Goal: Task Accomplishment & Management: Manage account settings

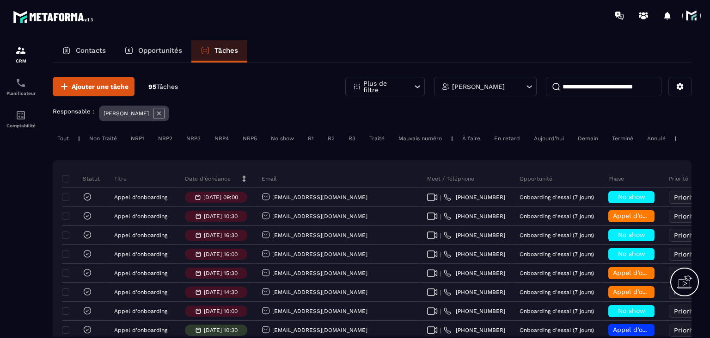
scroll to position [46, 0]
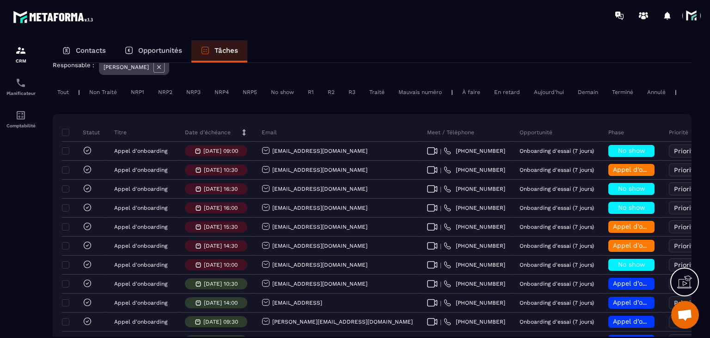
click at [203, 132] on div "Date d’échéance" at bounding box center [216, 132] width 77 height 18
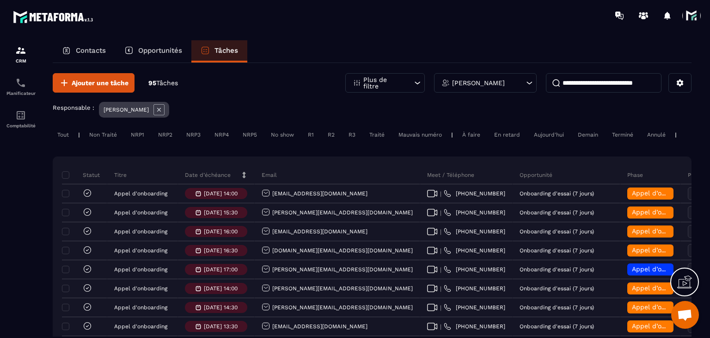
scroll to position [0, 0]
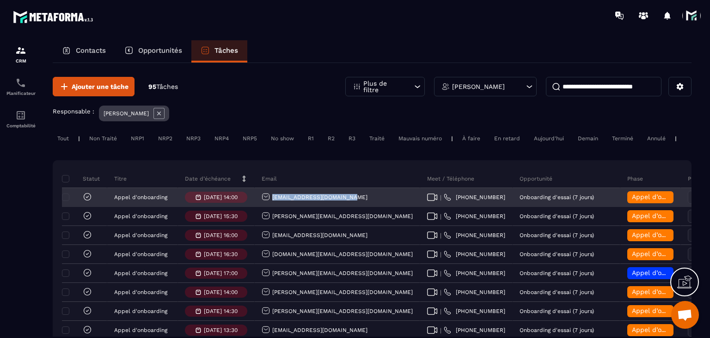
drag, startPoint x: 348, startPoint y: 197, endPoint x: 272, endPoint y: 208, distance: 77.0
click at [272, 207] on div "[EMAIL_ADDRESS][DOMAIN_NAME]" at bounding box center [338, 197] width 166 height 18
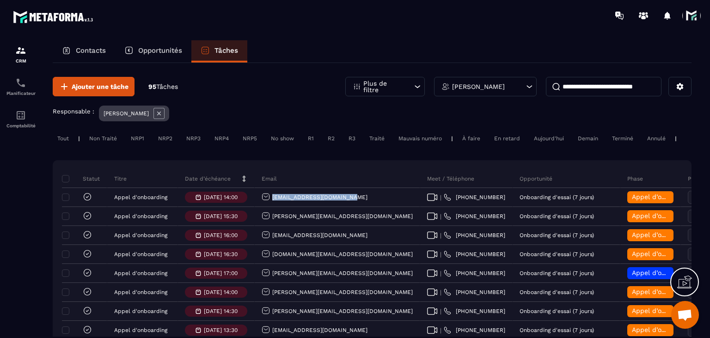
copy p "[EMAIL_ADDRESS][DOMAIN_NAME]"
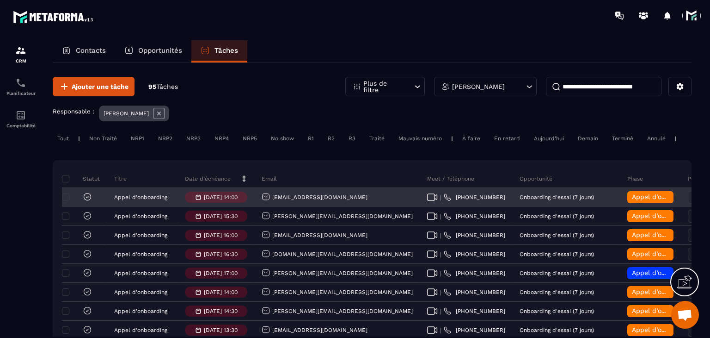
click at [632, 200] on span "Appel d’onboarding terminée" at bounding box center [678, 196] width 92 height 7
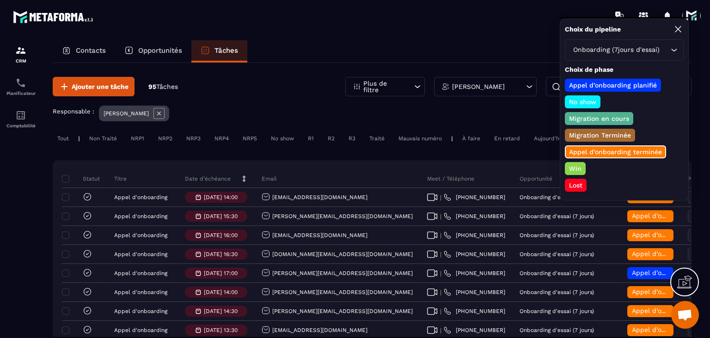
click at [571, 165] on p "Win" at bounding box center [575, 168] width 15 height 9
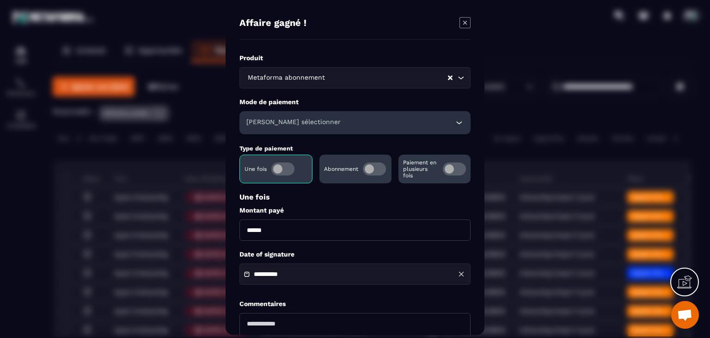
click at [335, 128] on div "[PERSON_NAME] sélectionner" at bounding box center [354, 122] width 231 height 23
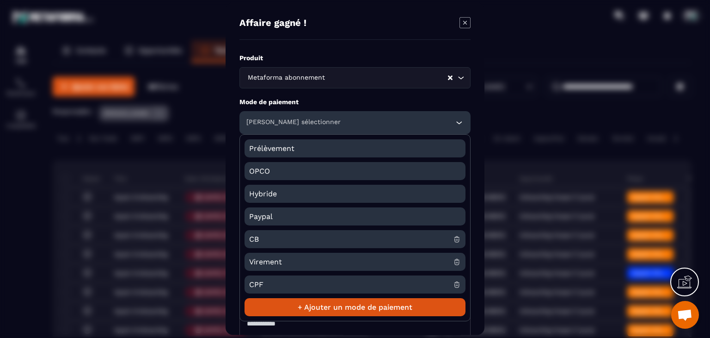
click at [263, 235] on span "CB" at bounding box center [351, 239] width 204 height 18
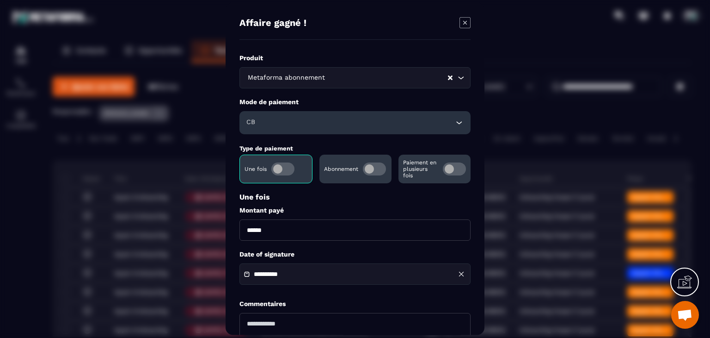
click at [246, 224] on input "******" at bounding box center [354, 229] width 231 height 21
type input "*******"
click at [280, 268] on div "**********" at bounding box center [354, 273] width 231 height 21
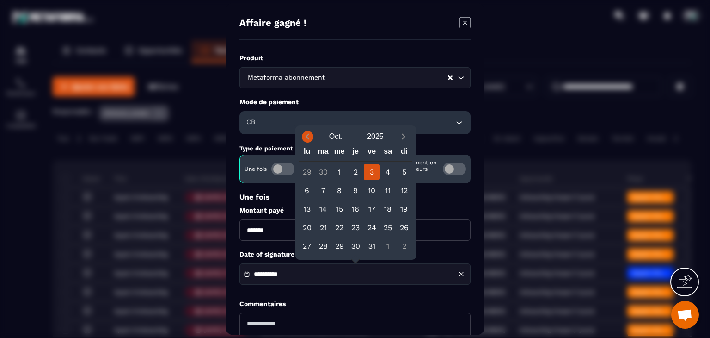
click at [306, 137] on icon "Previous month" at bounding box center [307, 136] width 9 height 9
click at [310, 138] on icon "Previous month" at bounding box center [307, 136] width 9 height 9
click at [354, 245] on div "31" at bounding box center [356, 246] width 16 height 16
type input "**********"
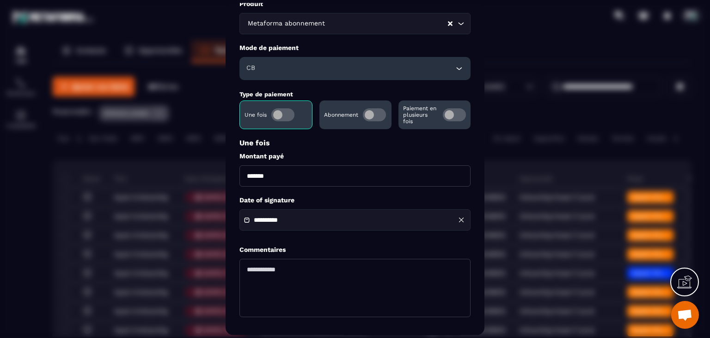
scroll to position [89, 0]
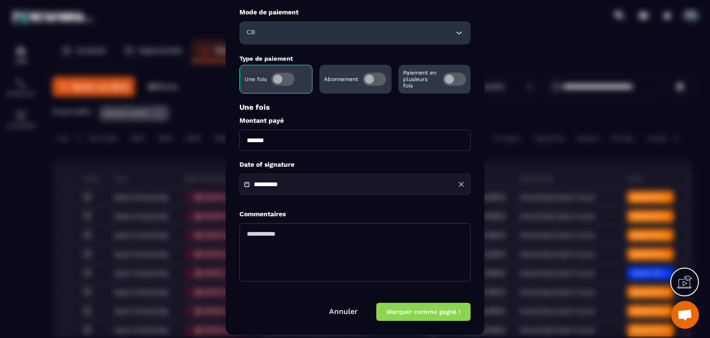
click at [436, 320] on div "**********" at bounding box center [355, 169] width 259 height 332
click at [436, 318] on button "Marquer comme gagné !" at bounding box center [423, 312] width 94 height 18
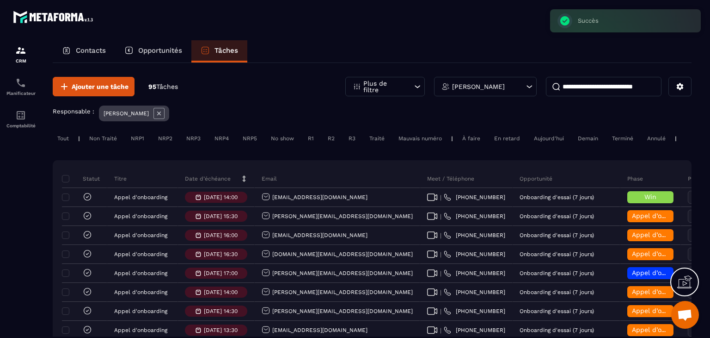
click at [90, 201] on icon at bounding box center [87, 196] width 9 height 9
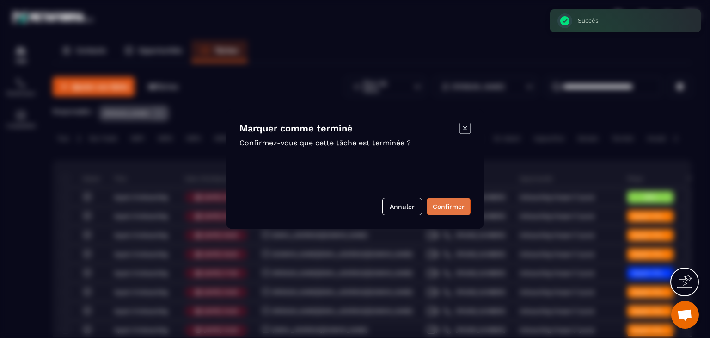
click at [444, 203] on button "Confirmer" at bounding box center [449, 206] width 44 height 18
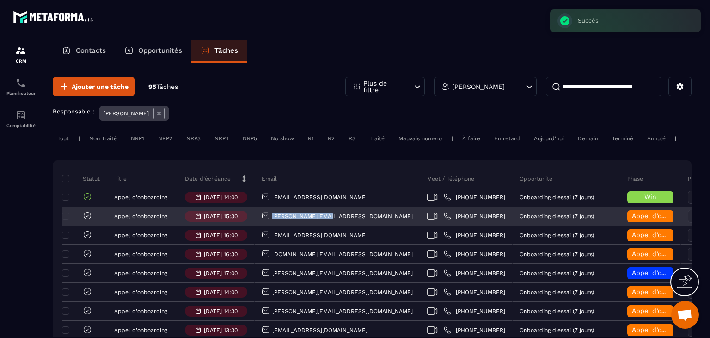
drag, startPoint x: 331, startPoint y: 223, endPoint x: 271, endPoint y: 224, distance: 59.6
click at [271, 224] on div "[PERSON_NAME][EMAIL_ADDRESS][DOMAIN_NAME]" at bounding box center [338, 216] width 166 height 18
copy p "[PERSON_NAME][EMAIL_ADDRESS][DOMAIN_NAME]"
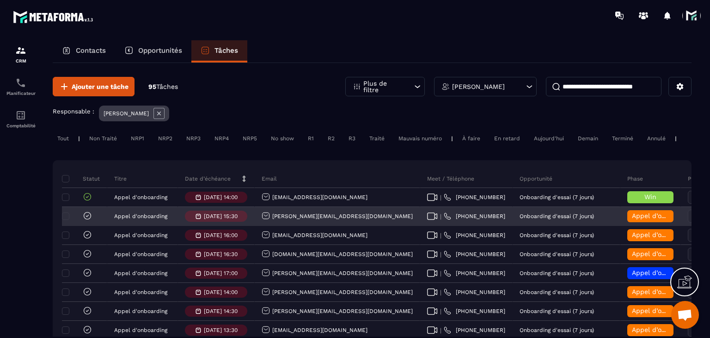
click at [632, 219] on span "Appel d’onboarding terminée" at bounding box center [678, 215] width 92 height 7
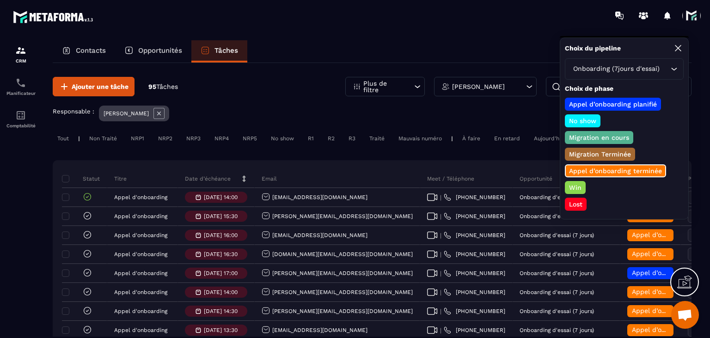
click at [577, 199] on p "Lost" at bounding box center [576, 203] width 16 height 9
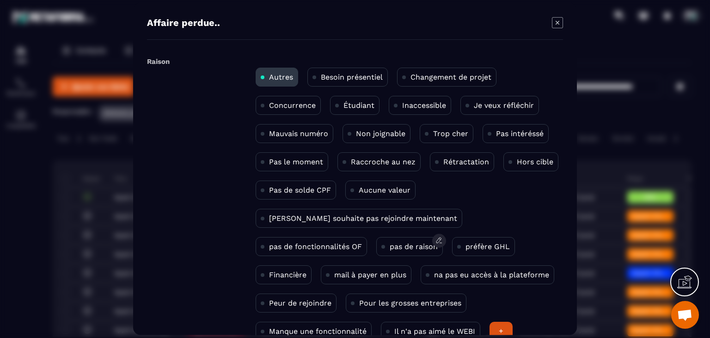
click at [390, 245] on p "pas de raison" at bounding box center [414, 246] width 48 height 9
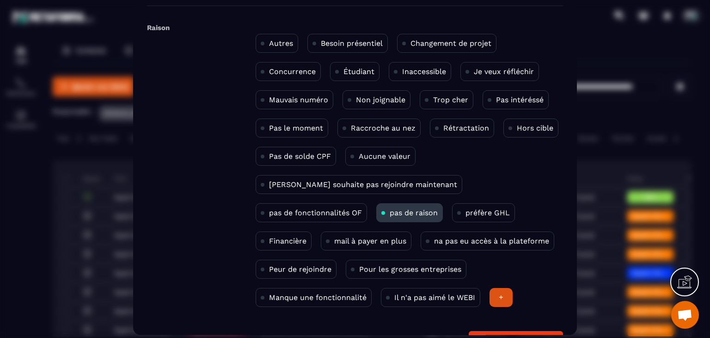
scroll to position [60, 0]
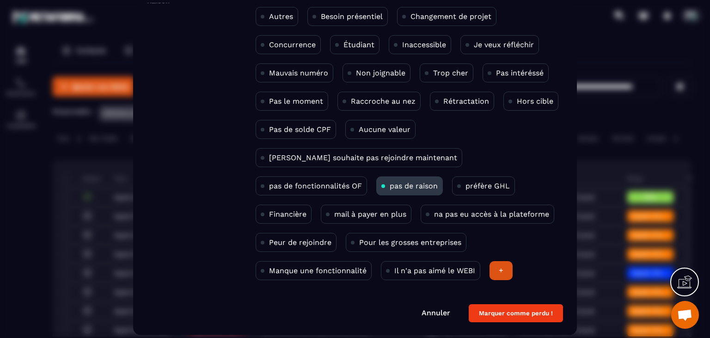
click at [517, 299] on form "Raison Autres Besoin présentiel Changement de projet Concurrence Étudiant Inacc…" at bounding box center [355, 158] width 416 height 329
click at [517, 305] on button "Marquer comme perdu !" at bounding box center [516, 313] width 94 height 18
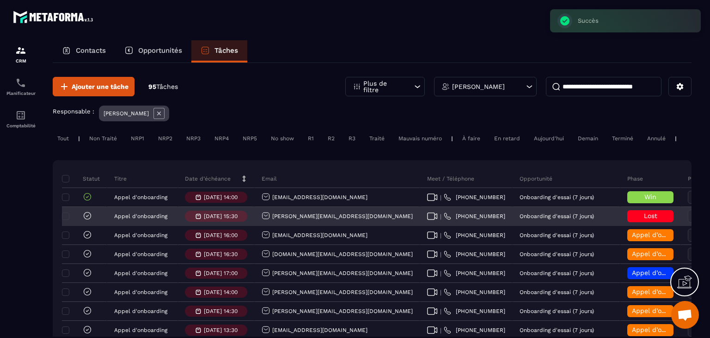
click at [86, 220] on icon at bounding box center [87, 215] width 9 height 9
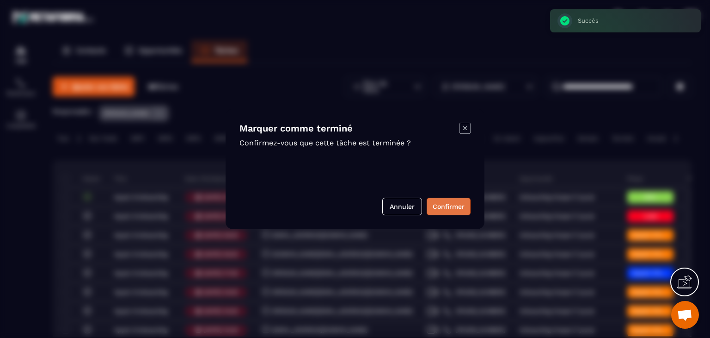
click at [435, 207] on button "Confirmer" at bounding box center [449, 206] width 44 height 18
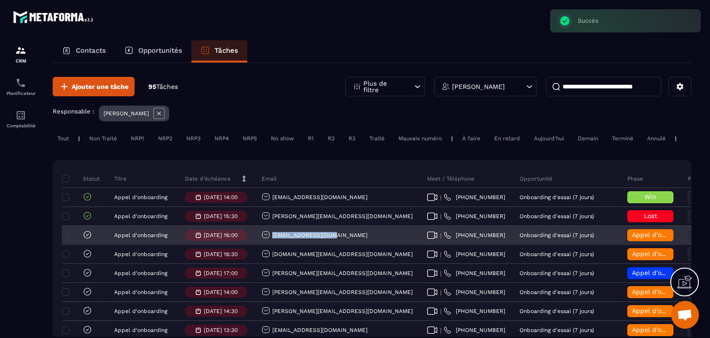
drag, startPoint x: 340, startPoint y: 239, endPoint x: 270, endPoint y: 249, distance: 71.4
click at [270, 245] on div "[EMAIL_ADDRESS][DOMAIN_NAME]" at bounding box center [338, 235] width 166 height 18
copy p "[EMAIL_ADDRESS][DOMAIN_NAME]"
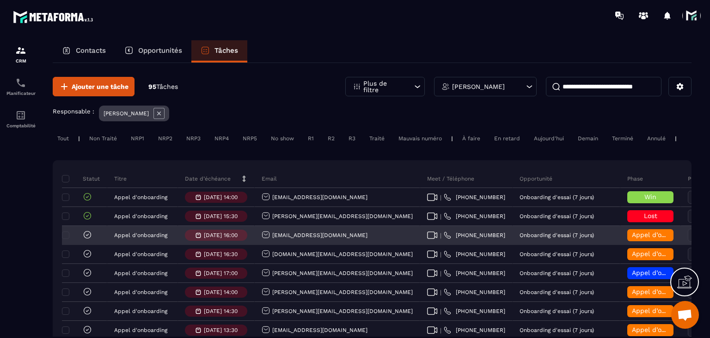
click at [627, 237] on div "Appel d’onboarding terminée" at bounding box center [650, 235] width 46 height 12
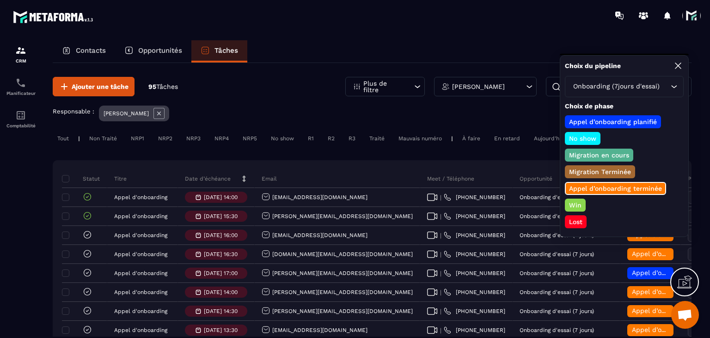
click at [573, 217] on p "Lost" at bounding box center [576, 221] width 16 height 9
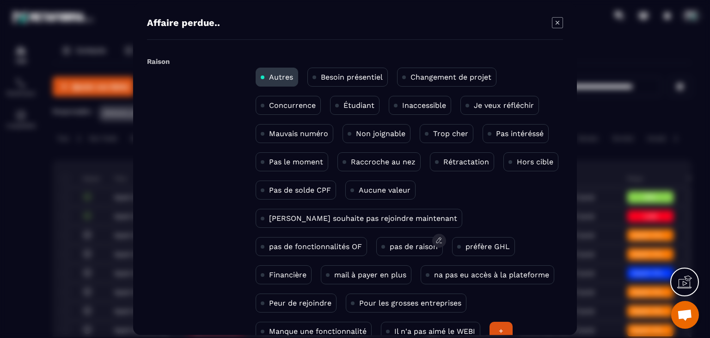
click at [390, 246] on p "pas de raison" at bounding box center [414, 246] width 48 height 9
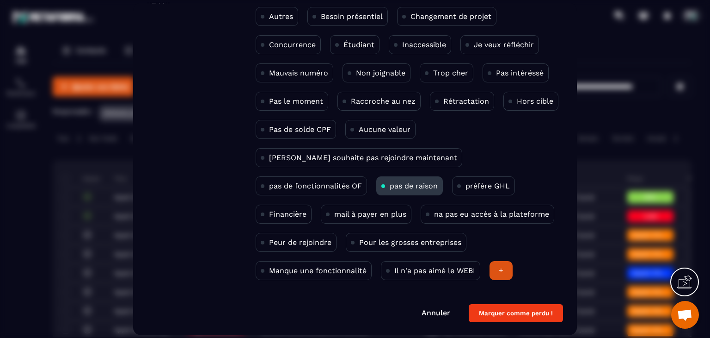
click at [524, 317] on button "Marquer comme perdu !" at bounding box center [516, 313] width 94 height 18
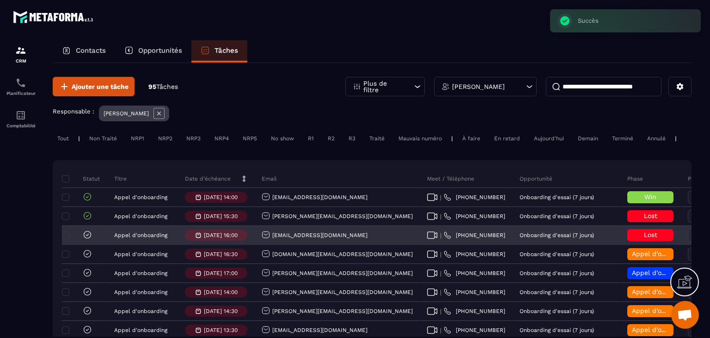
click at [86, 239] on icon at bounding box center [87, 234] width 9 height 9
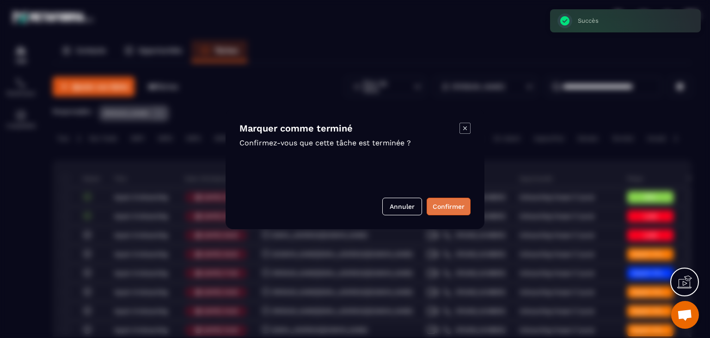
click at [449, 200] on button "Confirmer" at bounding box center [449, 206] width 44 height 18
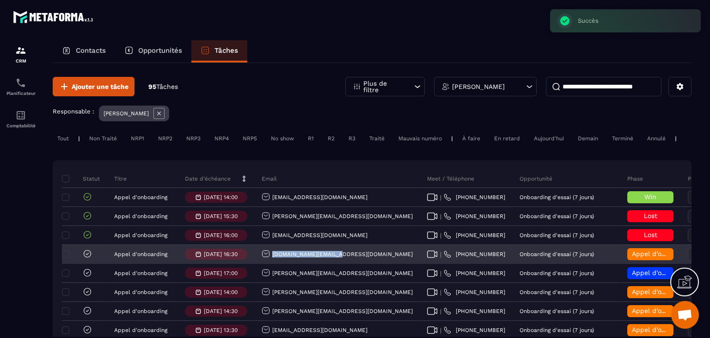
drag, startPoint x: 354, startPoint y: 259, endPoint x: 269, endPoint y: 267, distance: 85.9
click at [269, 264] on div "[DOMAIN_NAME][EMAIL_ADDRESS][DOMAIN_NAME]" at bounding box center [338, 254] width 166 height 18
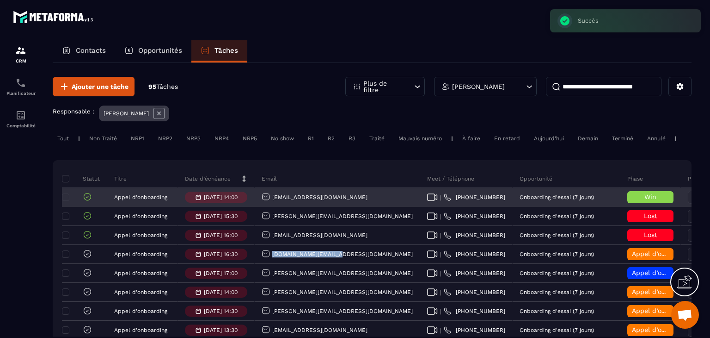
copy p "[DOMAIN_NAME][EMAIL_ADDRESS][DOMAIN_NAME]"
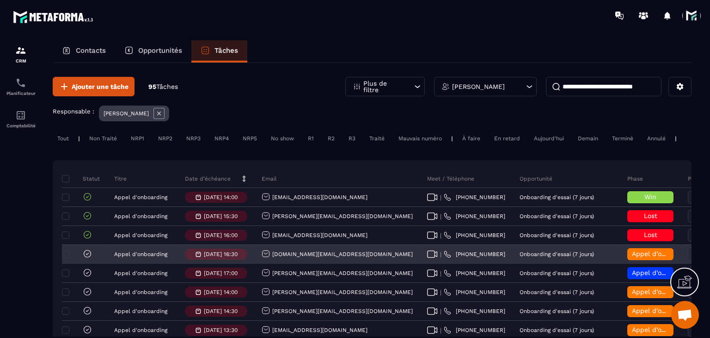
click at [632, 257] on span "Appel d’onboarding terminée" at bounding box center [678, 253] width 92 height 7
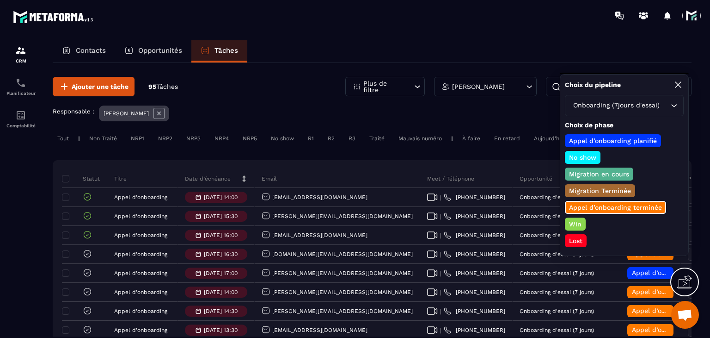
click at [575, 224] on p "Win" at bounding box center [575, 223] width 15 height 9
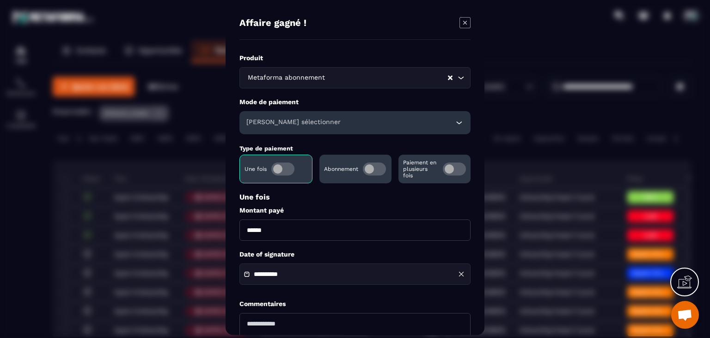
click at [246, 227] on input "******" at bounding box center [354, 229] width 231 height 21
type input "*******"
click at [285, 135] on div "**********" at bounding box center [354, 216] width 231 height 325
click at [285, 120] on h6 "[PERSON_NAME] sélectionner" at bounding box center [293, 122] width 94 height 9
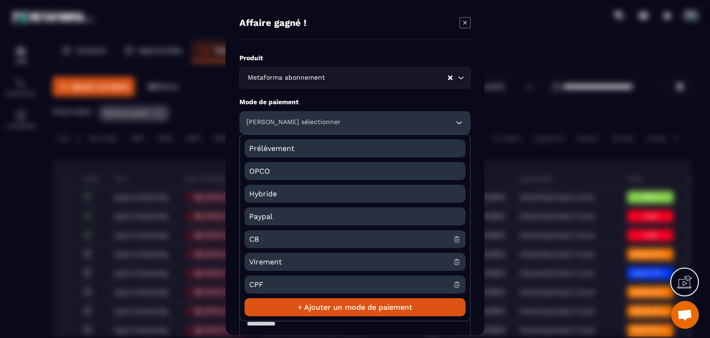
click at [264, 241] on span "CB" at bounding box center [351, 239] width 204 height 18
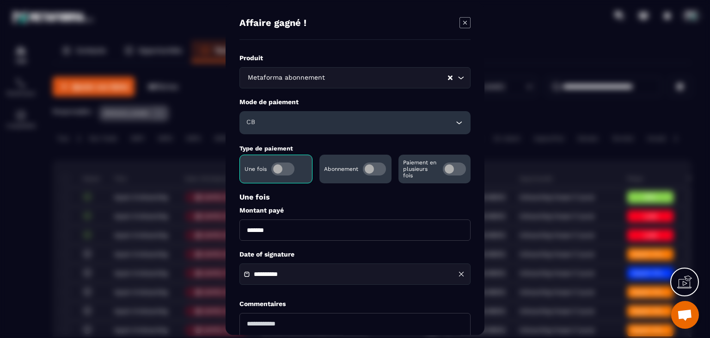
click at [252, 270] on span "Modal window" at bounding box center [249, 273] width 11 height 6
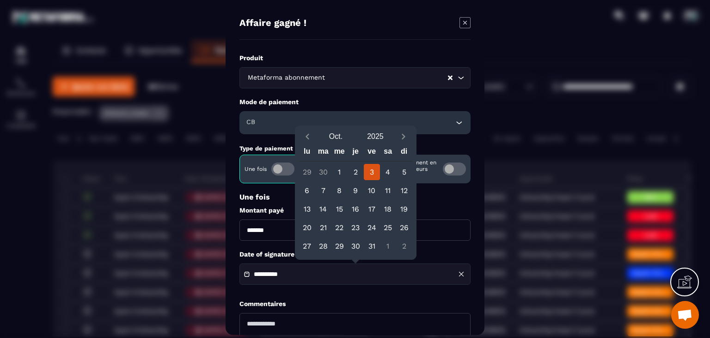
click at [311, 131] on button "Previous month" at bounding box center [307, 136] width 17 height 12
click at [309, 137] on icon "Previous month" at bounding box center [307, 136] width 9 height 9
click at [312, 211] on div "11" at bounding box center [307, 209] width 16 height 16
type input "**********"
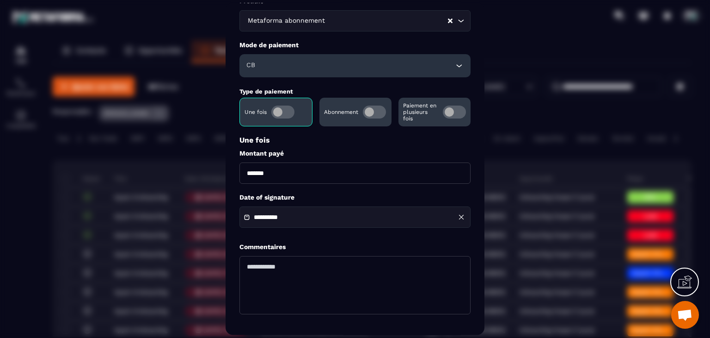
scroll to position [89, 0]
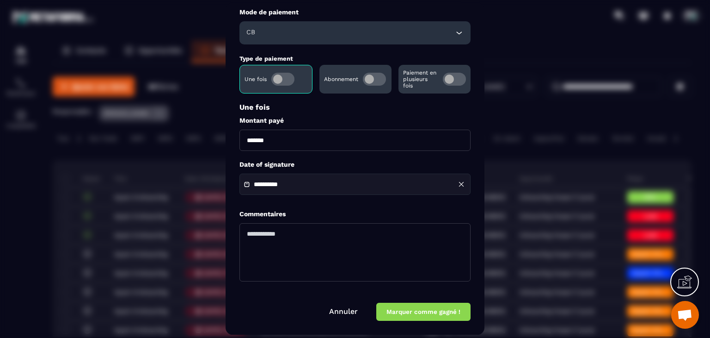
click at [394, 301] on form "**********" at bounding box center [354, 142] width 231 height 356
click at [399, 308] on button "Marquer comme gagné !" at bounding box center [423, 312] width 94 height 18
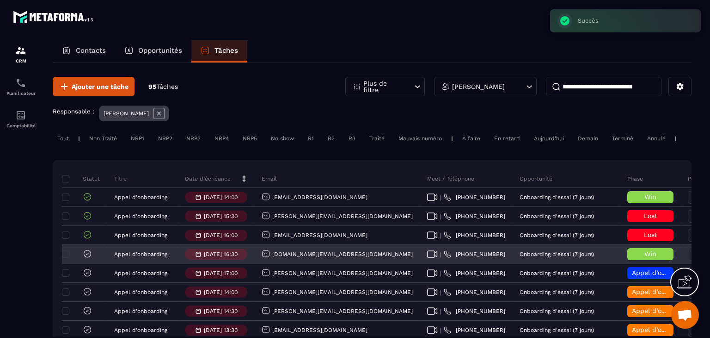
click at [89, 258] on icon at bounding box center [87, 253] width 9 height 9
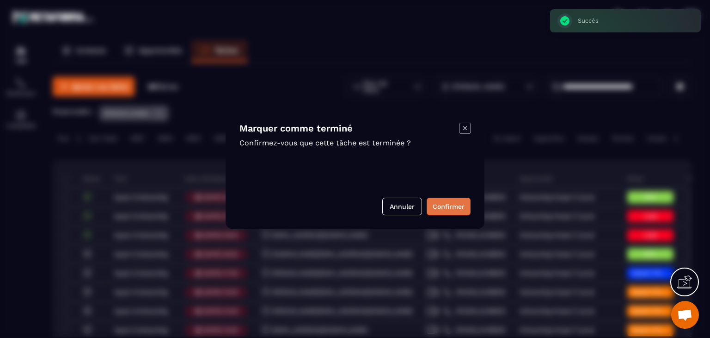
click at [457, 203] on button "Confirmer" at bounding box center [449, 206] width 44 height 18
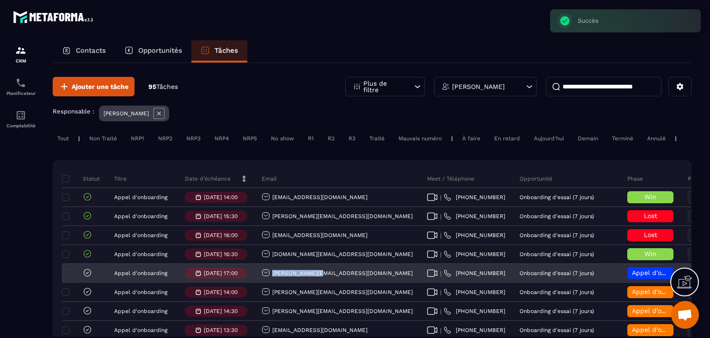
drag, startPoint x: 322, startPoint y: 280, endPoint x: 266, endPoint y: 280, distance: 55.5
click at [266, 280] on div "[PERSON_NAME][EMAIL_ADDRESS][DOMAIN_NAME]" at bounding box center [338, 273] width 166 height 18
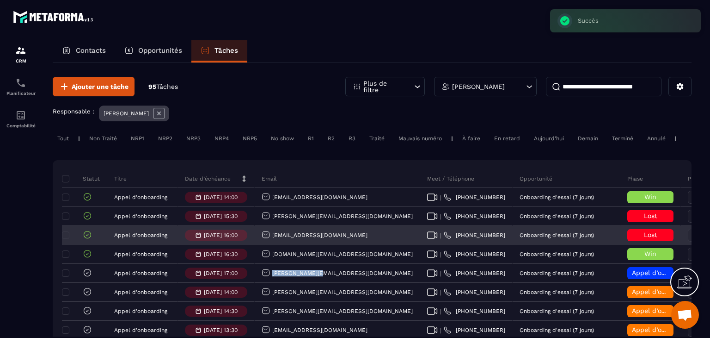
copy p "[PERSON_NAME][EMAIL_ADDRESS][DOMAIN_NAME]"
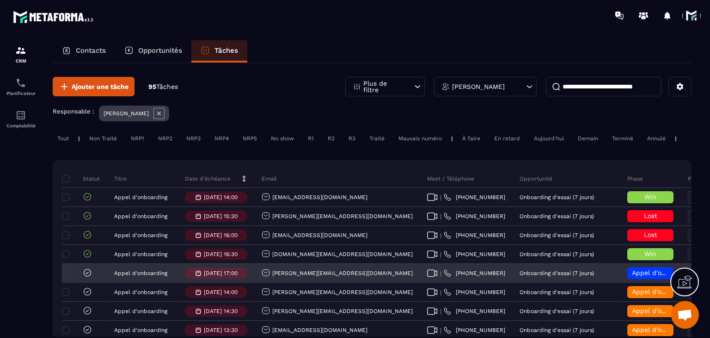
click at [632, 276] on span "Appel d’onboarding planifié" at bounding box center [675, 272] width 87 height 7
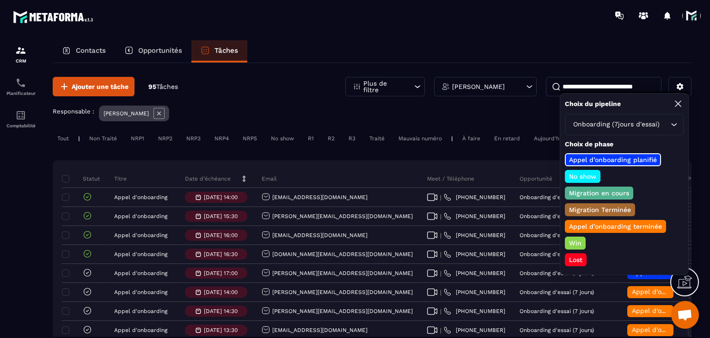
click at [572, 244] on p "Win" at bounding box center [575, 242] width 15 height 9
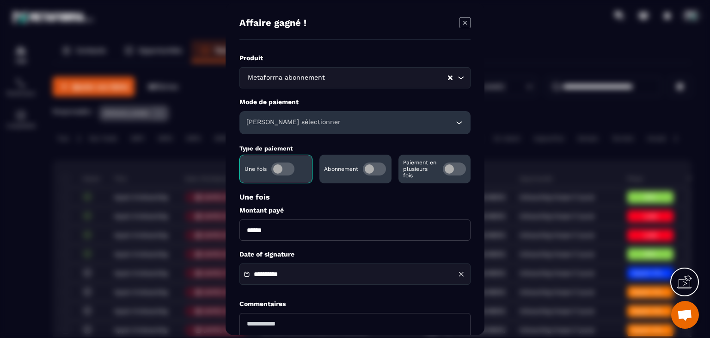
click at [246, 234] on input "******" at bounding box center [354, 229] width 231 height 21
type input "*******"
click at [283, 119] on h6 "[PERSON_NAME] sélectionner" at bounding box center [293, 122] width 94 height 9
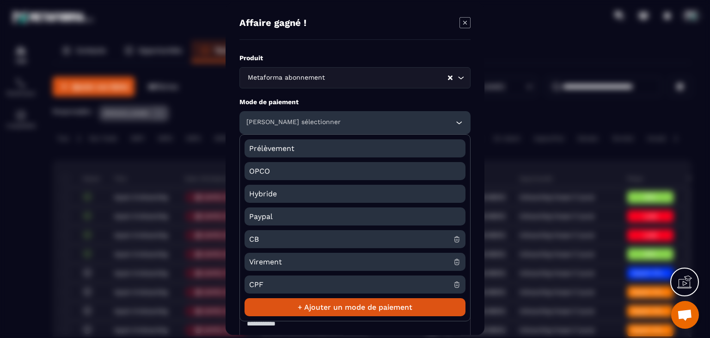
click at [262, 241] on span "CB" at bounding box center [351, 239] width 204 height 18
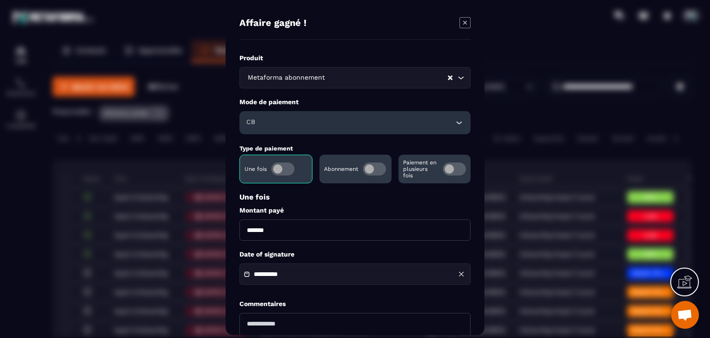
click at [281, 277] on input "**********" at bounding box center [286, 273] width 65 height 7
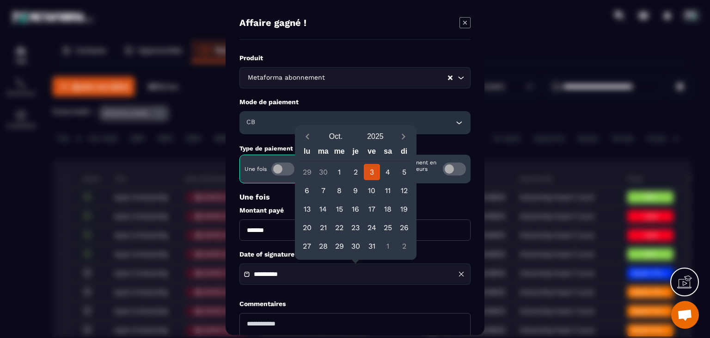
click at [310, 141] on button "Previous month" at bounding box center [307, 136] width 17 height 12
click at [356, 174] on div "31" at bounding box center [356, 172] width 16 height 16
type input "**********"
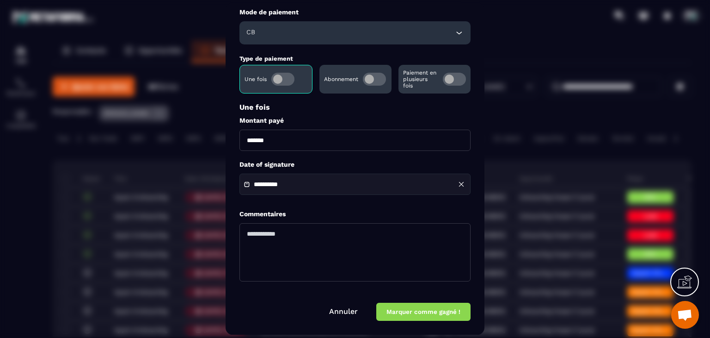
click at [399, 307] on button "Marquer comme gagné !" at bounding box center [423, 312] width 94 height 18
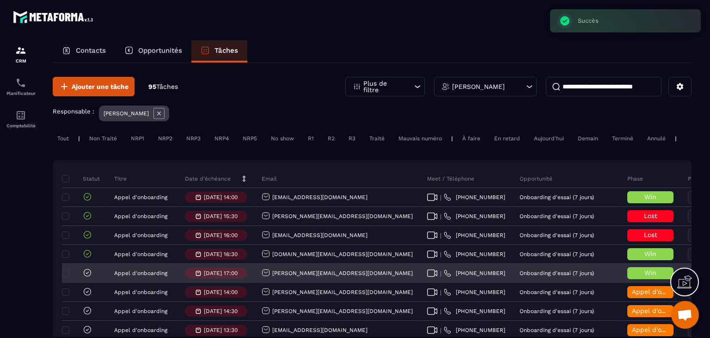
click at [90, 277] on icon at bounding box center [87, 272] width 9 height 9
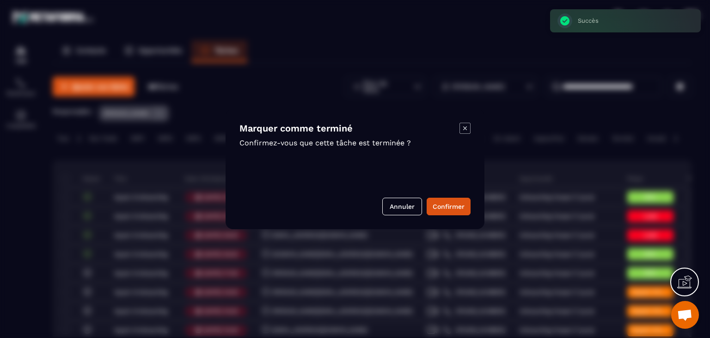
click at [472, 203] on div "Marquer comme terminé Confirmez-vous que cette tâche est terminée ? Annuler Con…" at bounding box center [355, 169] width 259 height 120
click at [456, 211] on button "Confirmer" at bounding box center [449, 206] width 44 height 18
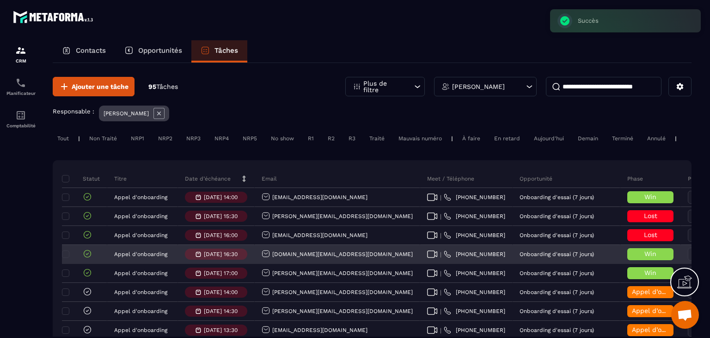
scroll to position [46, 0]
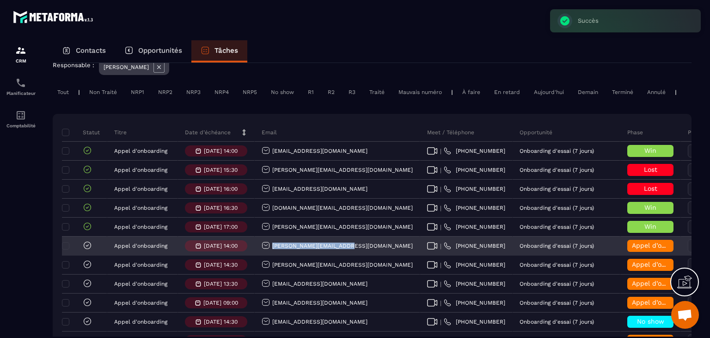
drag, startPoint x: 359, startPoint y: 259, endPoint x: 272, endPoint y: 254, distance: 87.6
click at [272, 254] on div "[PERSON_NAME][EMAIL_ADDRESS][DOMAIN_NAME]" at bounding box center [338, 246] width 166 height 18
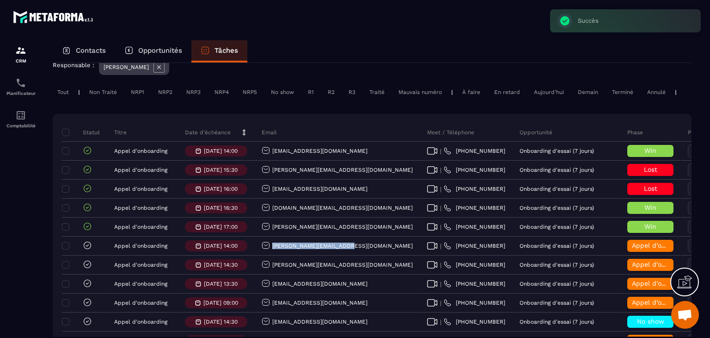
copy p "[PERSON_NAME][EMAIL_ADDRESS][DOMAIN_NAME]"
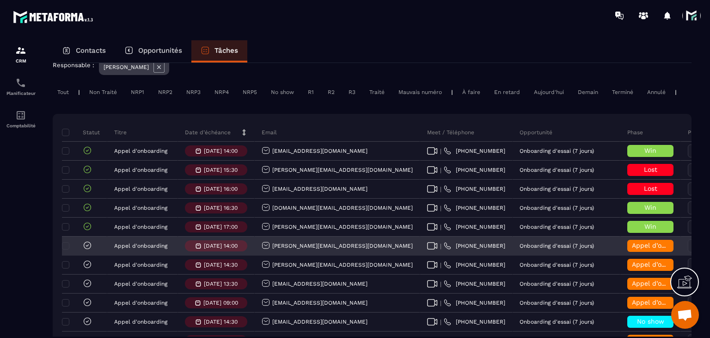
click at [632, 249] on span "Appel d’onboarding terminée" at bounding box center [678, 244] width 92 height 7
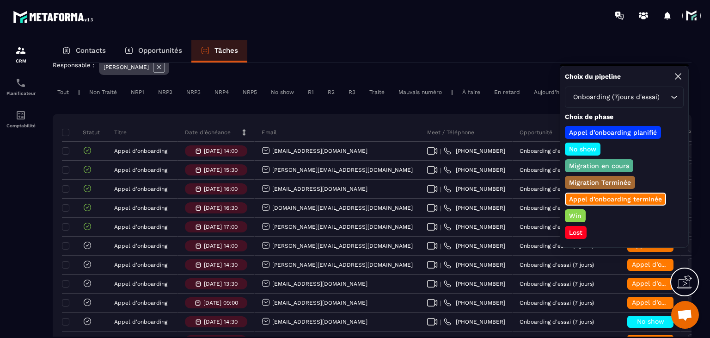
click at [581, 228] on p "Lost" at bounding box center [576, 231] width 16 height 9
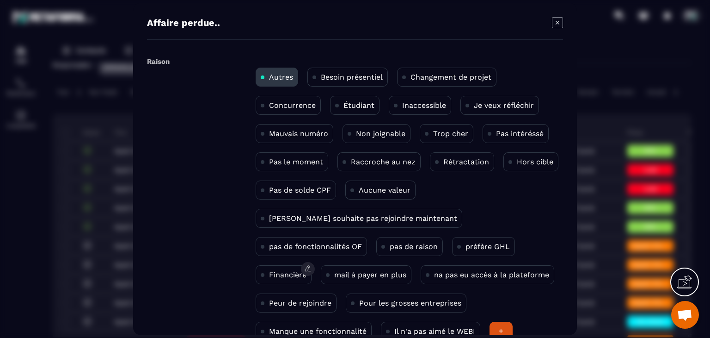
click at [312, 265] on div "Financière" at bounding box center [284, 274] width 56 height 19
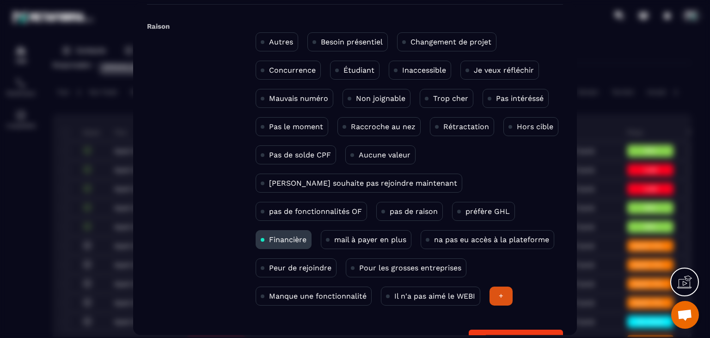
scroll to position [60, 0]
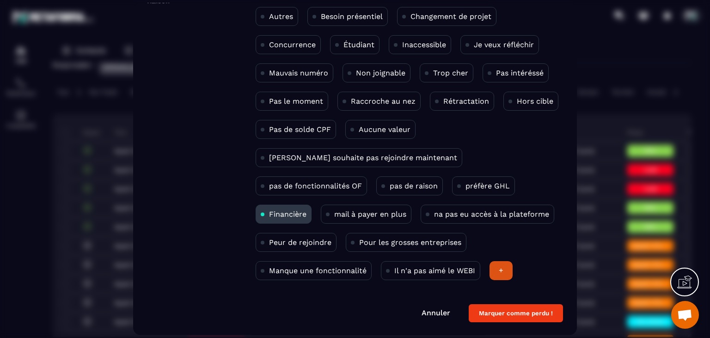
click at [538, 310] on button "Marquer comme perdu !" at bounding box center [516, 313] width 94 height 18
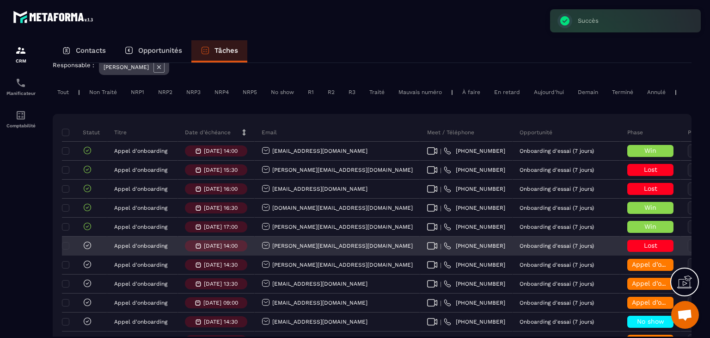
click at [86, 250] on icon at bounding box center [87, 244] width 9 height 9
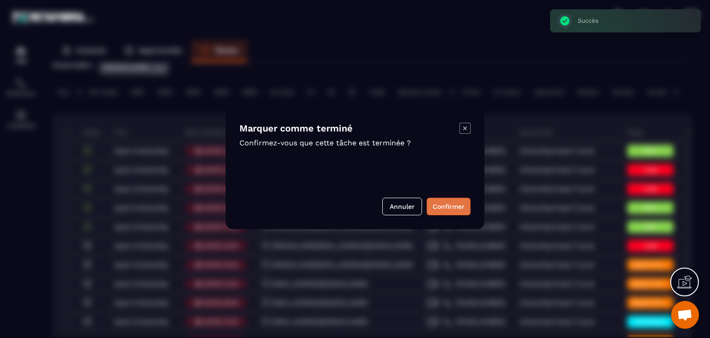
click at [432, 209] on button "Confirmer" at bounding box center [449, 206] width 44 height 18
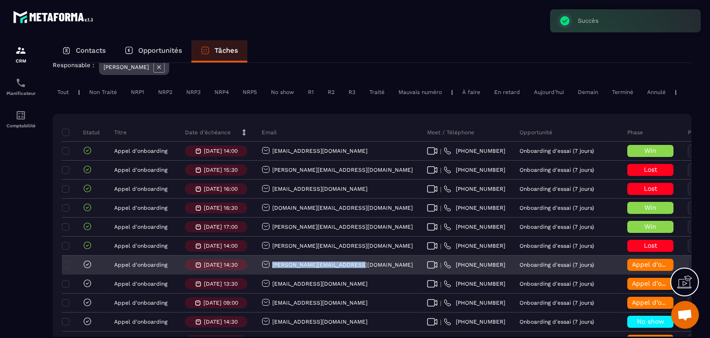
drag, startPoint x: 367, startPoint y: 269, endPoint x: 264, endPoint y: 279, distance: 103.7
click at [264, 274] on div "[PERSON_NAME][EMAIL_ADDRESS][DOMAIN_NAME]" at bounding box center [338, 265] width 166 height 18
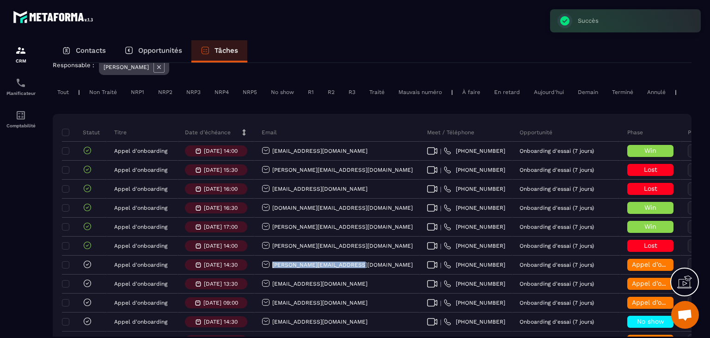
copy p "[PERSON_NAME][EMAIL_ADDRESS][DOMAIN_NAME]"
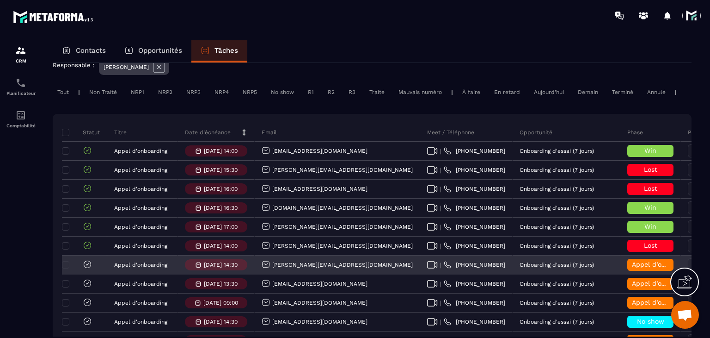
click at [632, 268] on span "Appel d’onboarding terminée" at bounding box center [678, 263] width 92 height 7
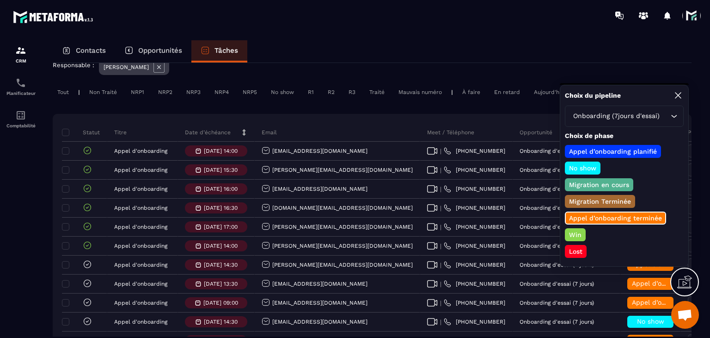
click at [572, 230] on p "Win" at bounding box center [575, 234] width 15 height 9
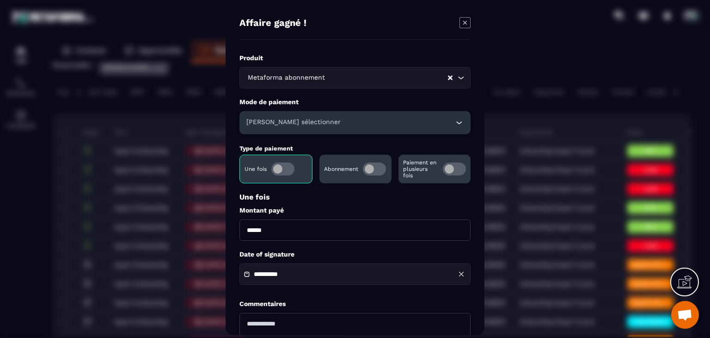
click at [283, 131] on div "[PERSON_NAME] sélectionner" at bounding box center [354, 122] width 231 height 23
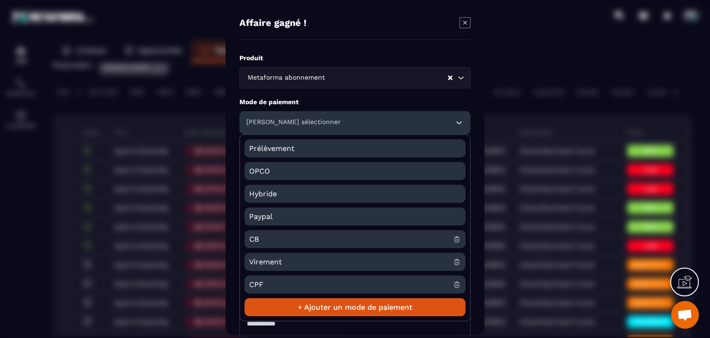
click at [256, 239] on span "CB" at bounding box center [351, 239] width 204 height 18
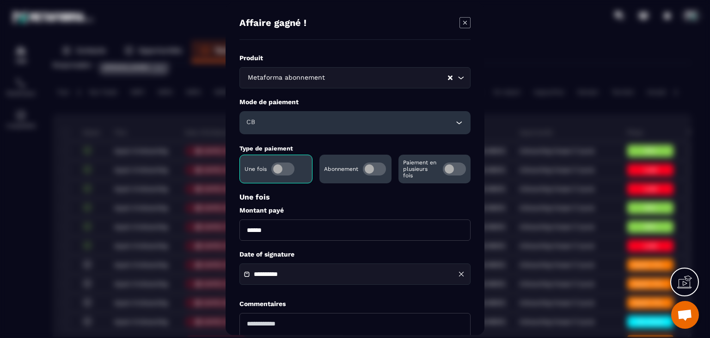
click at [244, 231] on input "******" at bounding box center [354, 229] width 231 height 21
type input "*******"
click at [285, 270] on div "**********" at bounding box center [354, 273] width 231 height 21
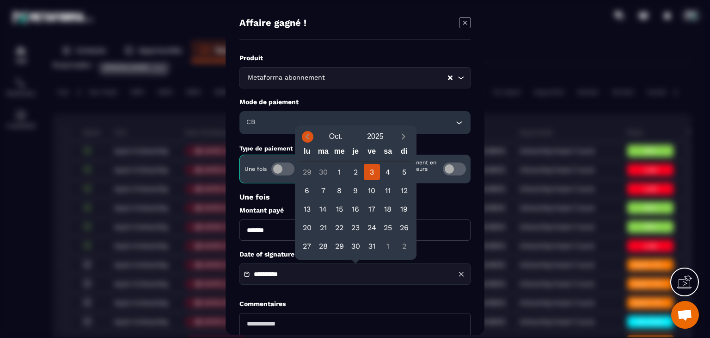
click at [308, 137] on icon "Previous month" at bounding box center [307, 136] width 9 height 9
click at [307, 136] on icon "Previous month" at bounding box center [307, 136] width 9 height 9
click at [360, 197] on div "7" at bounding box center [356, 190] width 16 height 16
type input "**********"
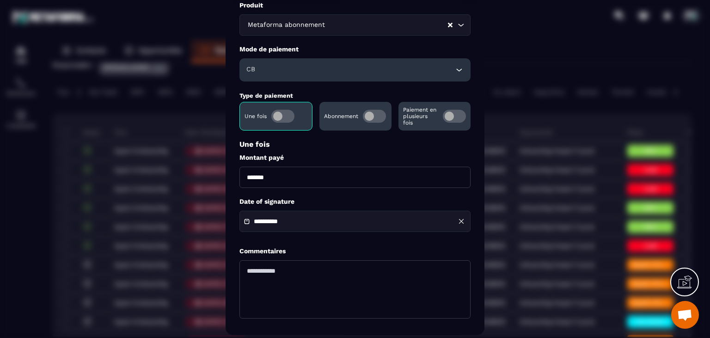
scroll to position [89, 0]
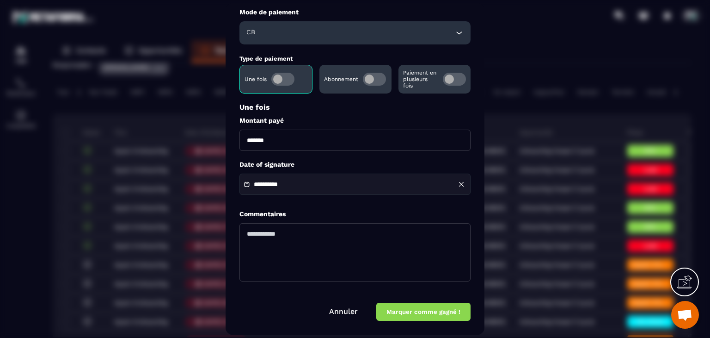
click at [416, 319] on button "Marquer comme gagné !" at bounding box center [423, 312] width 94 height 18
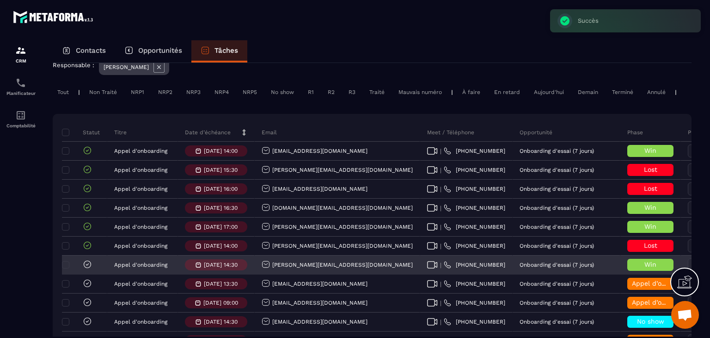
click at [89, 269] on icon at bounding box center [87, 263] width 9 height 9
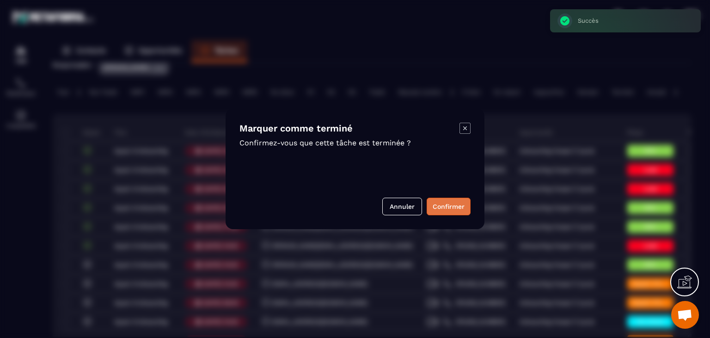
click at [454, 202] on button "Confirmer" at bounding box center [449, 206] width 44 height 18
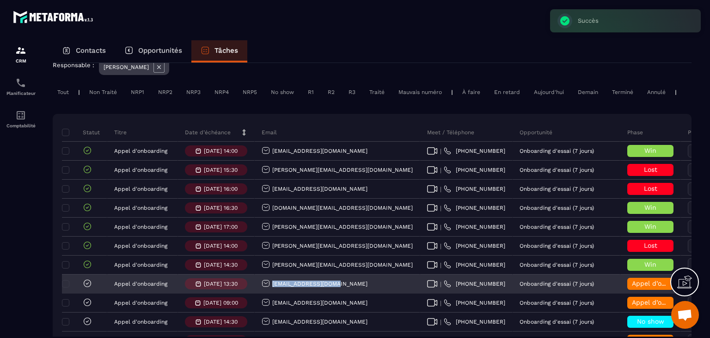
drag, startPoint x: 346, startPoint y: 287, endPoint x: 265, endPoint y: 295, distance: 81.8
click at [265, 293] on div "[EMAIL_ADDRESS][DOMAIN_NAME]" at bounding box center [338, 284] width 166 height 18
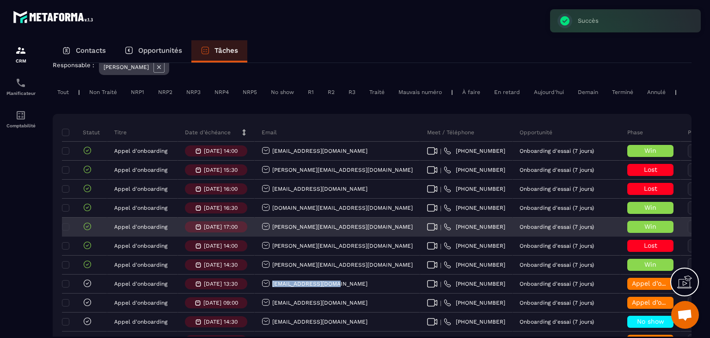
copy p "[EMAIL_ADDRESS][DOMAIN_NAME]"
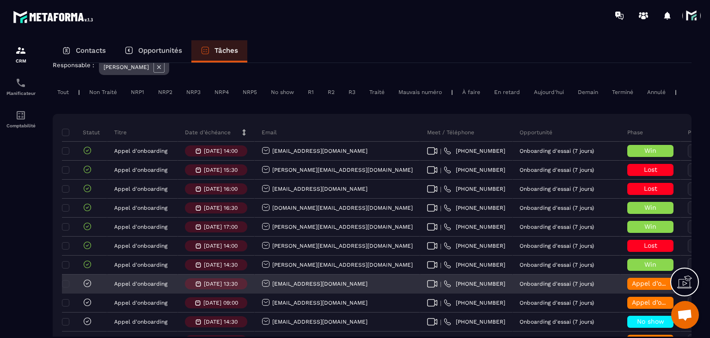
click at [627, 289] on div "Appel d’onboarding terminée" at bounding box center [650, 283] width 46 height 12
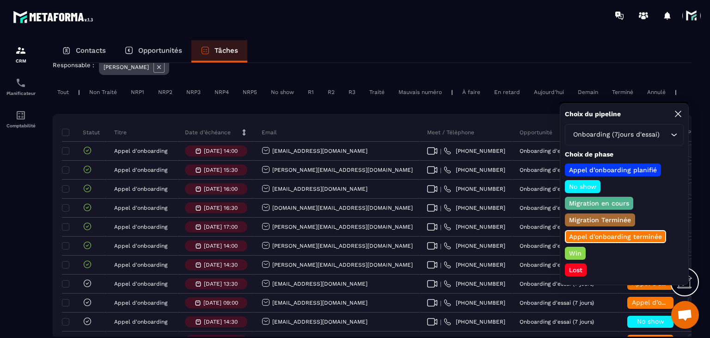
click at [575, 269] on p "Lost" at bounding box center [576, 269] width 16 height 9
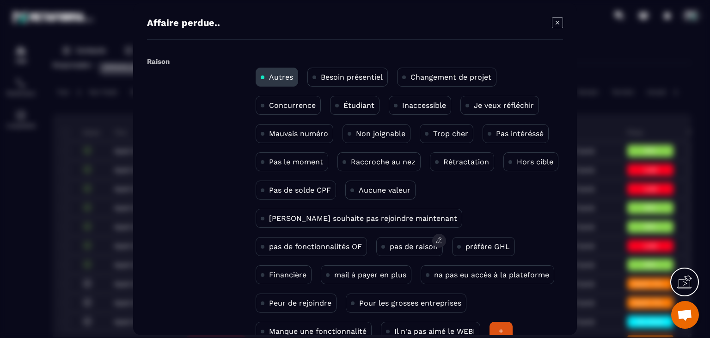
click at [376, 252] on div "pas de raison" at bounding box center [409, 246] width 67 height 19
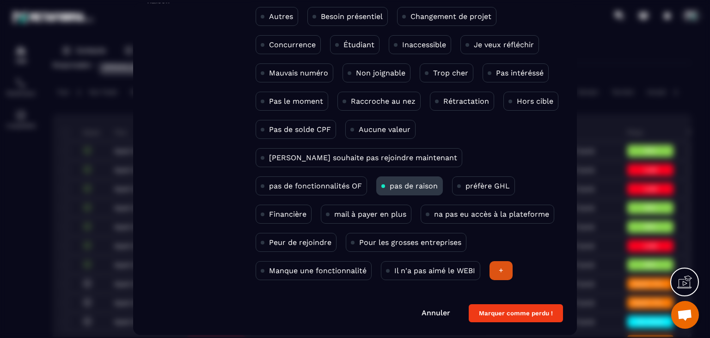
click at [518, 309] on button "Marquer comme perdu !" at bounding box center [516, 313] width 94 height 18
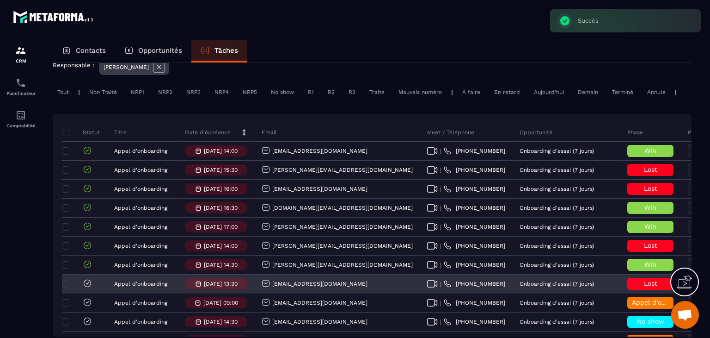
click at [87, 284] on icon at bounding box center [87, 283] width 3 height 2
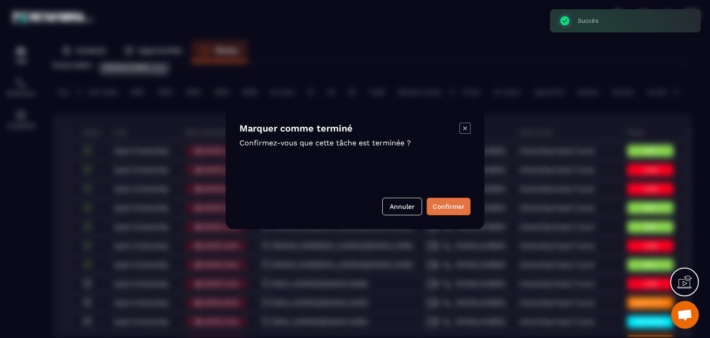
click at [459, 214] on button "Confirmer" at bounding box center [449, 206] width 44 height 18
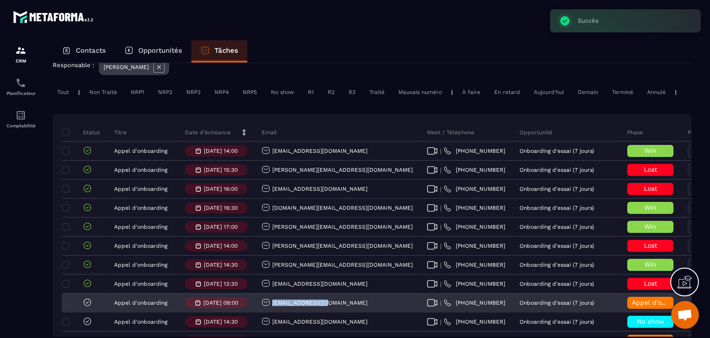
drag, startPoint x: 325, startPoint y: 312, endPoint x: 257, endPoint y: 307, distance: 67.7
click at [257, 307] on div "[EMAIL_ADDRESS][DOMAIN_NAME]" at bounding box center [338, 303] width 166 height 18
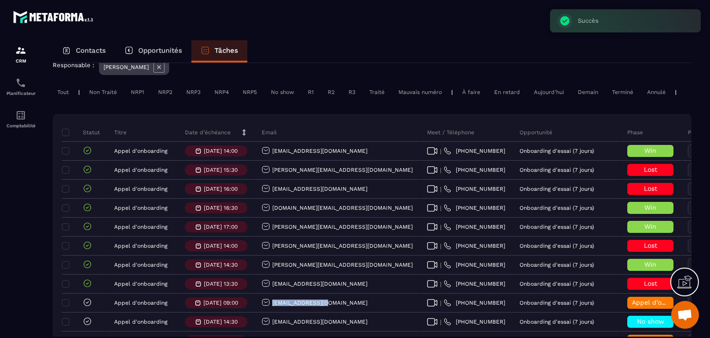
copy p "[EMAIL_ADDRESS][DOMAIN_NAME]"
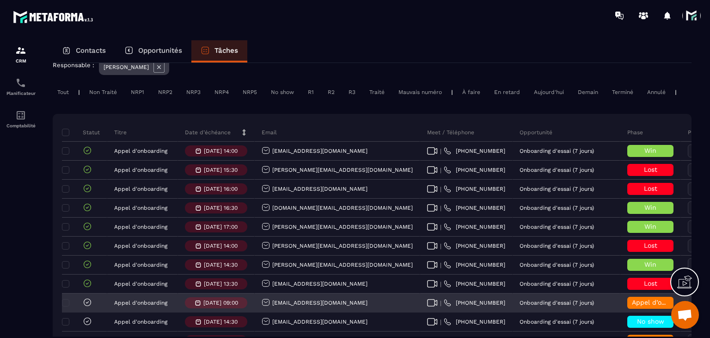
click at [627, 304] on div "Appel d’onboarding terminée" at bounding box center [650, 302] width 46 height 12
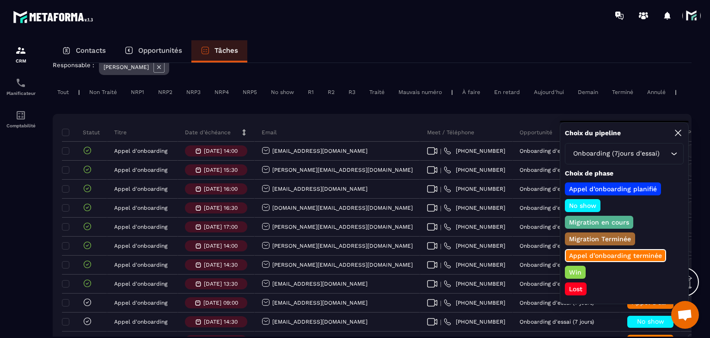
click at [579, 270] on p "Win" at bounding box center [575, 271] width 15 height 9
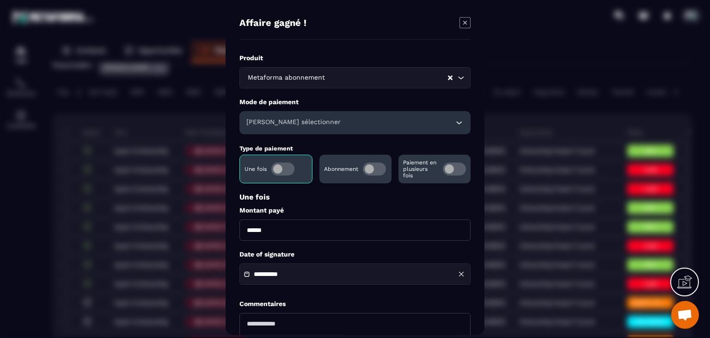
click at [442, 175] on div "Paiement en plusieurs fois" at bounding box center [435, 168] width 72 height 29
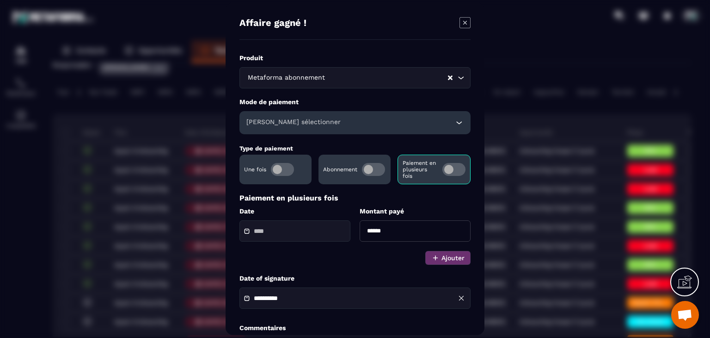
click at [293, 227] on div "Modal window" at bounding box center [294, 230] width 111 height 21
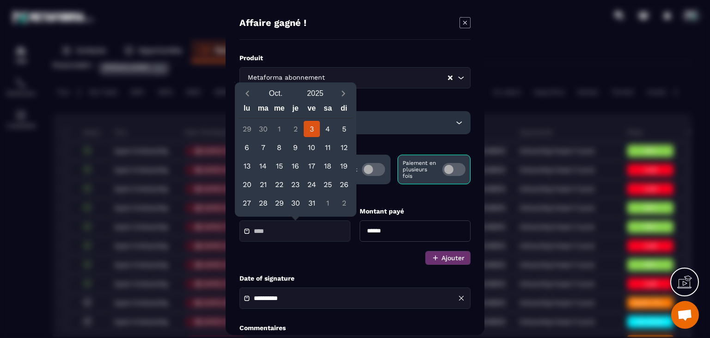
click at [307, 128] on div "3" at bounding box center [312, 129] width 16 height 16
type input "**********"
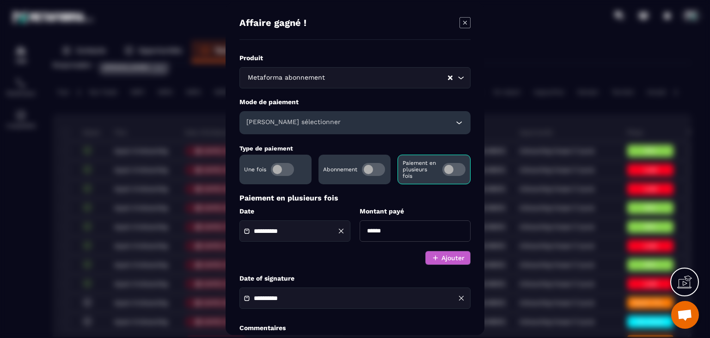
click at [457, 258] on button "Ajouter" at bounding box center [447, 258] width 45 height 14
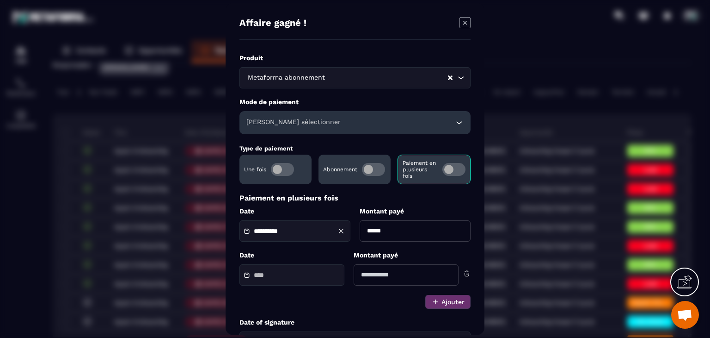
click at [298, 268] on div "Modal window" at bounding box center [291, 274] width 105 height 21
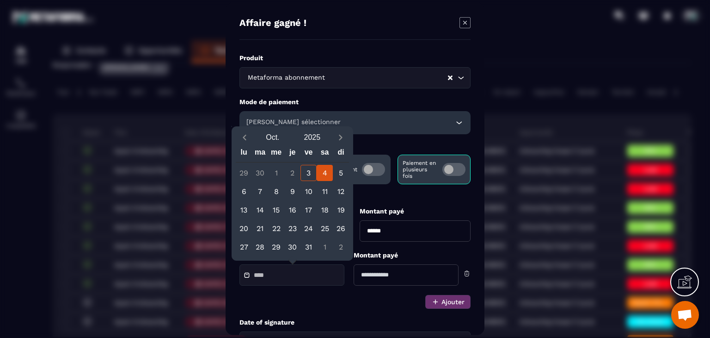
click at [322, 175] on div "4" at bounding box center [325, 173] width 16 height 16
type input "**********"
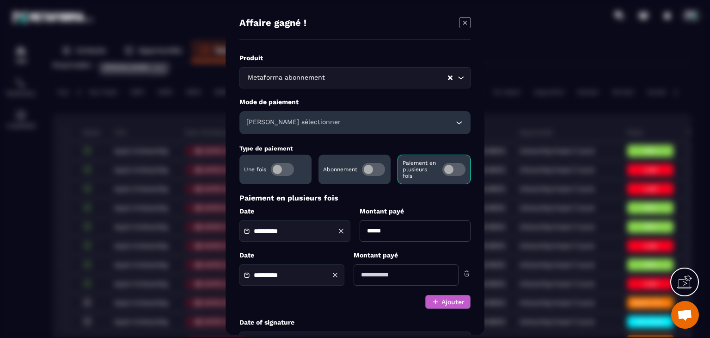
click at [453, 304] on button "Ajouter" at bounding box center [447, 302] width 45 height 14
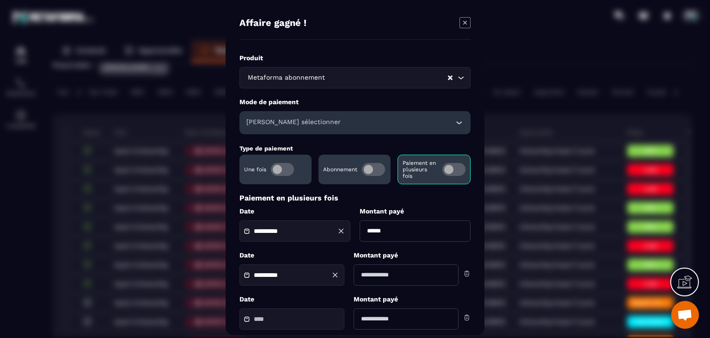
click at [289, 312] on div "Modal window" at bounding box center [291, 318] width 105 height 21
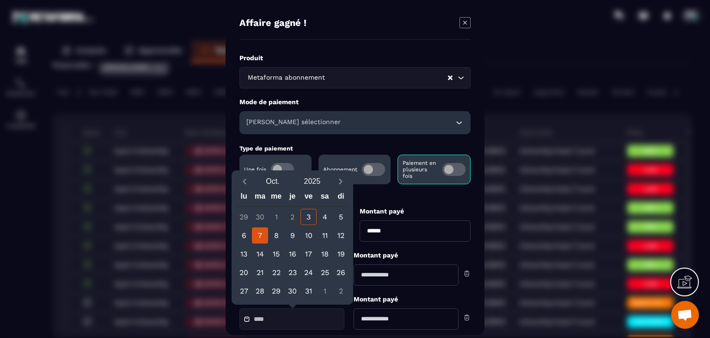
click at [260, 233] on div "7" at bounding box center [260, 235] width 16 height 16
type input "**********"
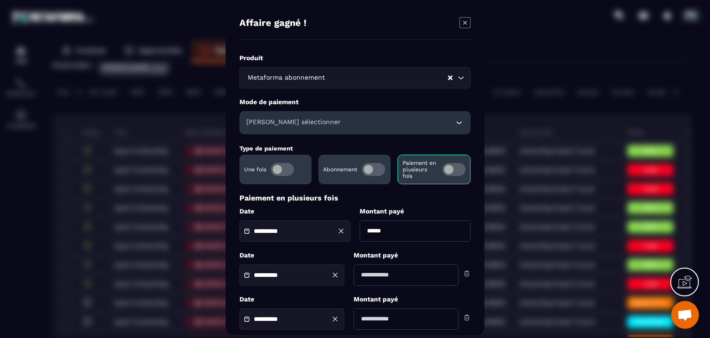
click at [375, 227] on input "******" at bounding box center [415, 230] width 111 height 21
type input "******"
click at [389, 277] on input "Modal window" at bounding box center [406, 274] width 105 height 21
type input "******"
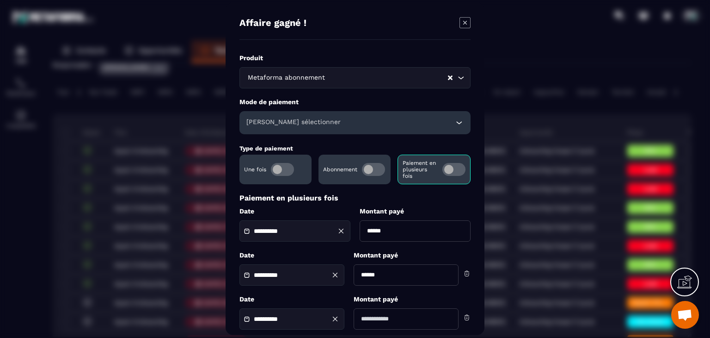
click at [393, 322] on input "Modal window" at bounding box center [406, 318] width 105 height 21
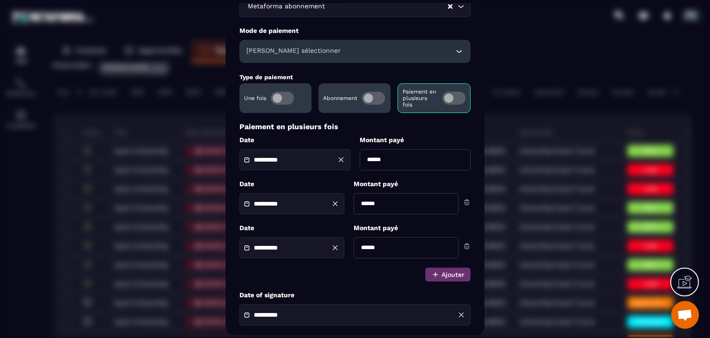
scroll to position [139, 0]
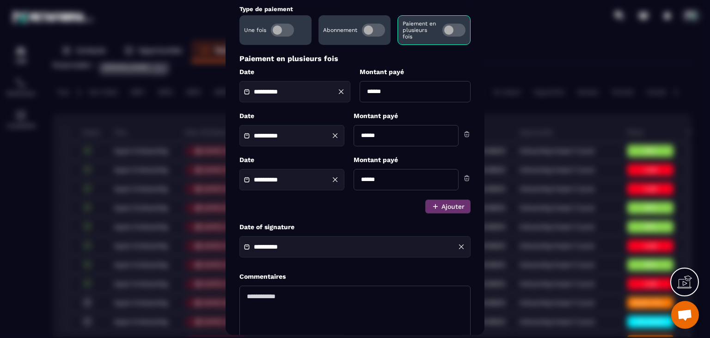
type input "******"
click at [337, 244] on div "**********" at bounding box center [354, 246] width 231 height 21
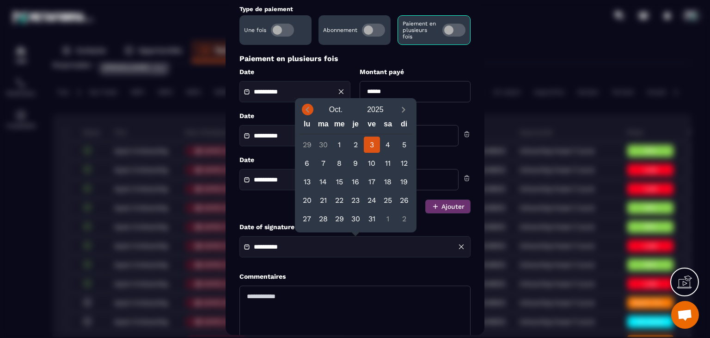
click at [305, 111] on icon "Previous month" at bounding box center [307, 109] width 9 height 9
click at [332, 165] on div "6" at bounding box center [340, 163] width 16 height 16
type input "**********"
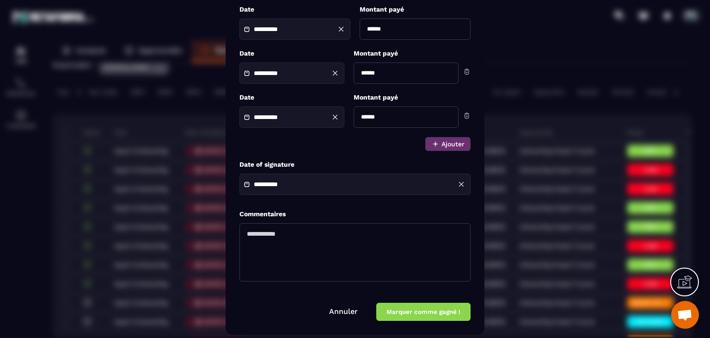
click at [434, 317] on button "Marquer comme gagné !" at bounding box center [423, 312] width 94 height 18
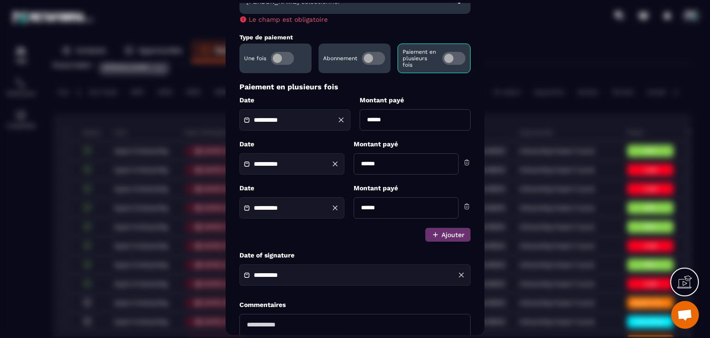
scroll to position [72, 0]
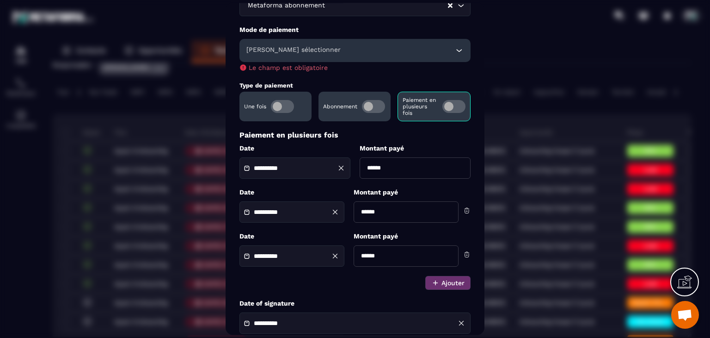
click at [289, 56] on div "[PERSON_NAME] sélectionner" at bounding box center [354, 50] width 231 height 23
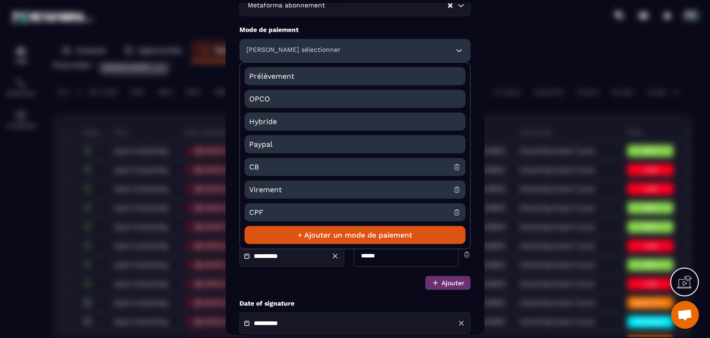
click at [261, 171] on span "CB" at bounding box center [351, 167] width 204 height 18
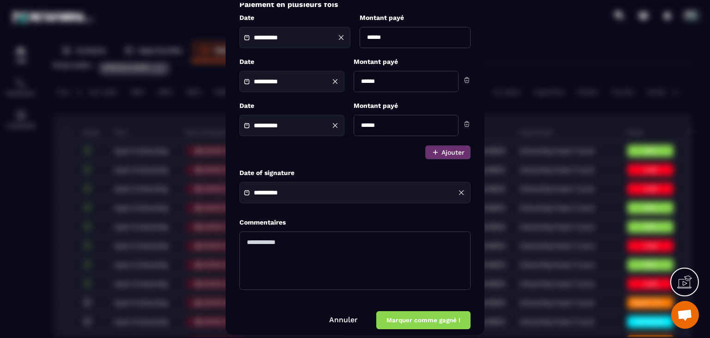
scroll to position [201, 0]
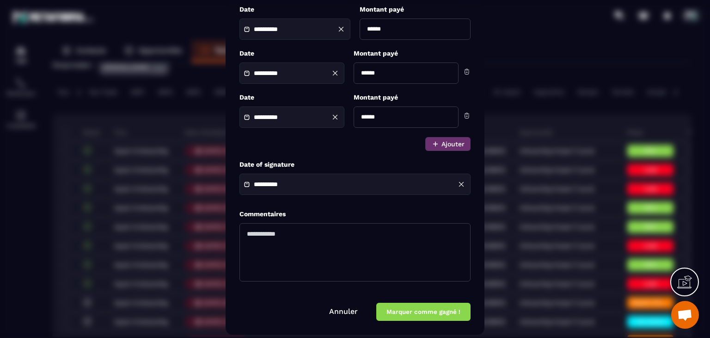
click at [422, 315] on button "Marquer comme gagné !" at bounding box center [423, 312] width 94 height 18
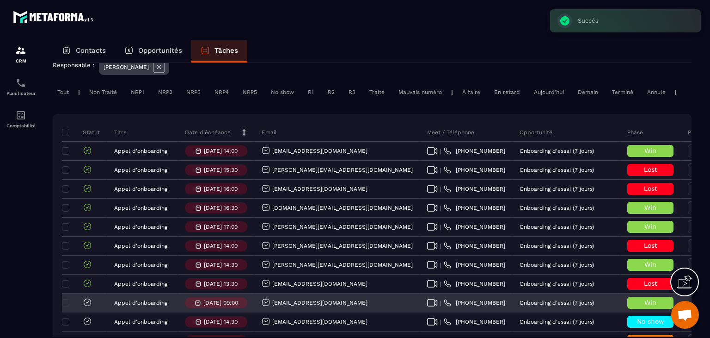
click at [87, 307] on icon at bounding box center [87, 301] width 9 height 9
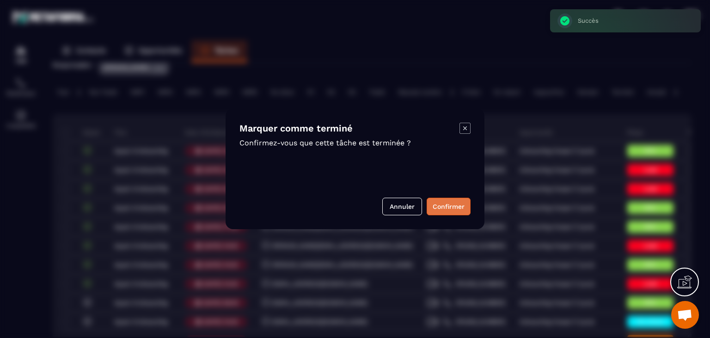
click at [445, 206] on button "Confirmer" at bounding box center [449, 206] width 44 height 18
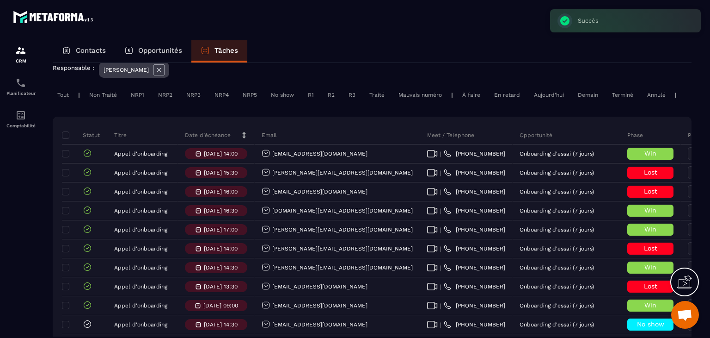
scroll to position [0, 0]
